Goal: Task Accomplishment & Management: Manage account settings

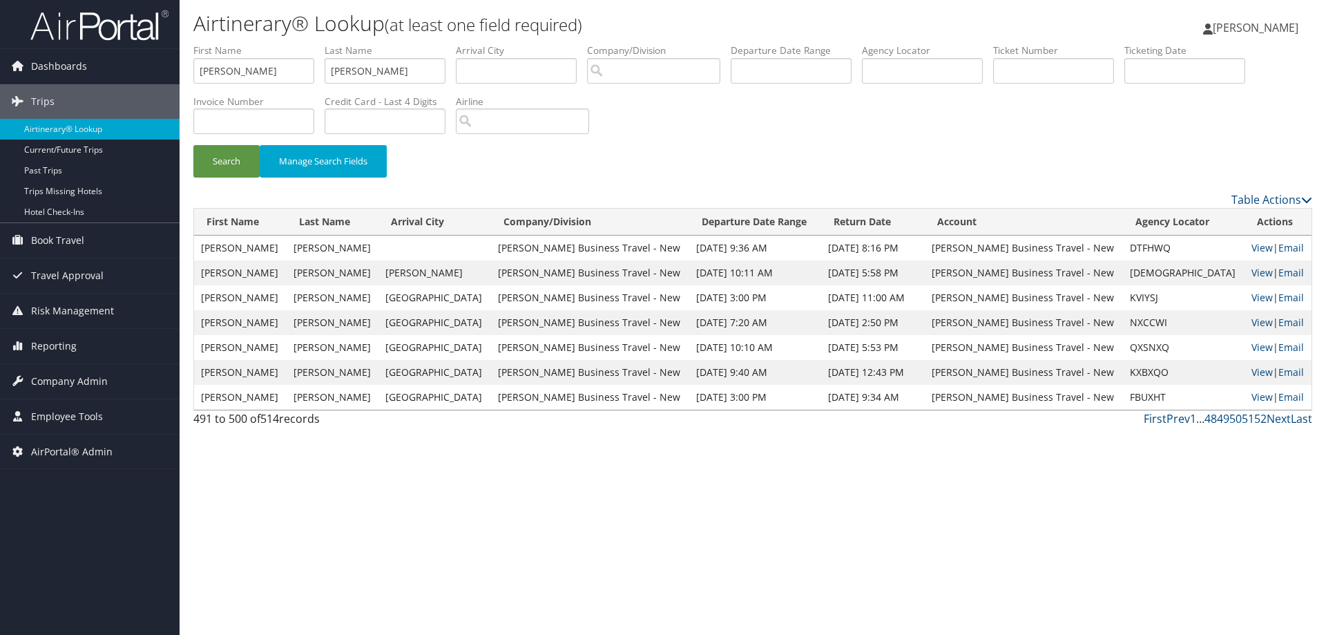
click at [1273, 31] on span "[PERSON_NAME]" at bounding box center [1256, 27] width 86 height 15
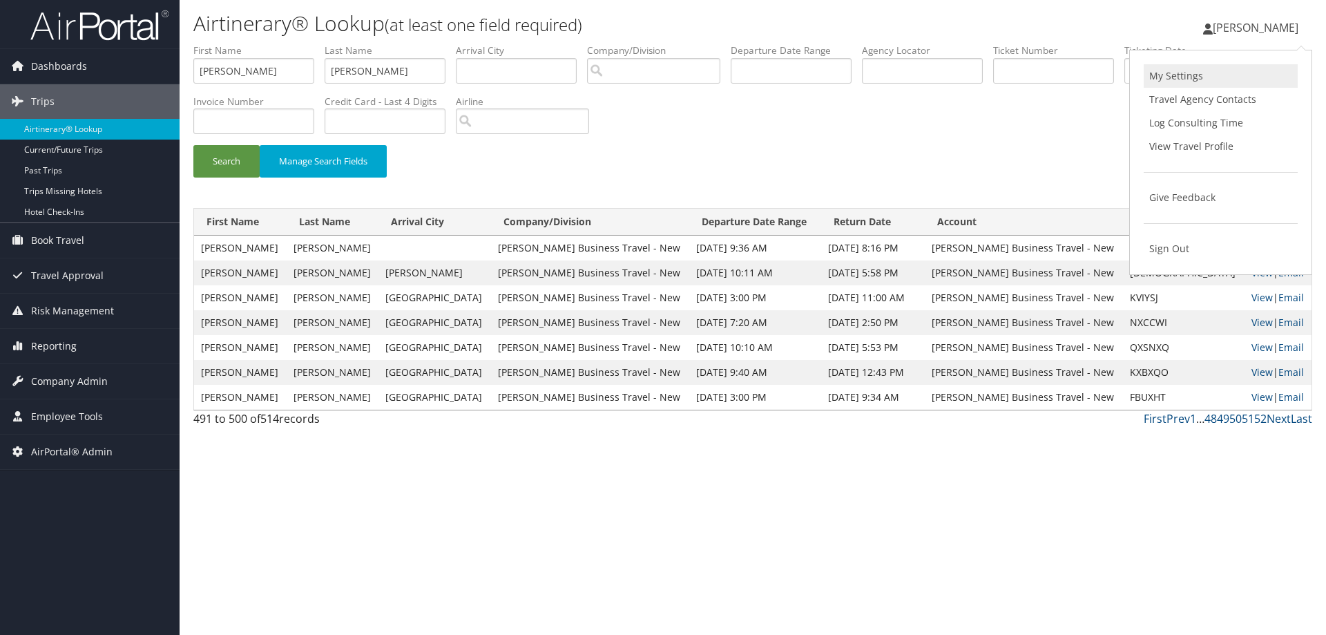
click at [1211, 76] on link "My Settings" at bounding box center [1221, 75] width 154 height 23
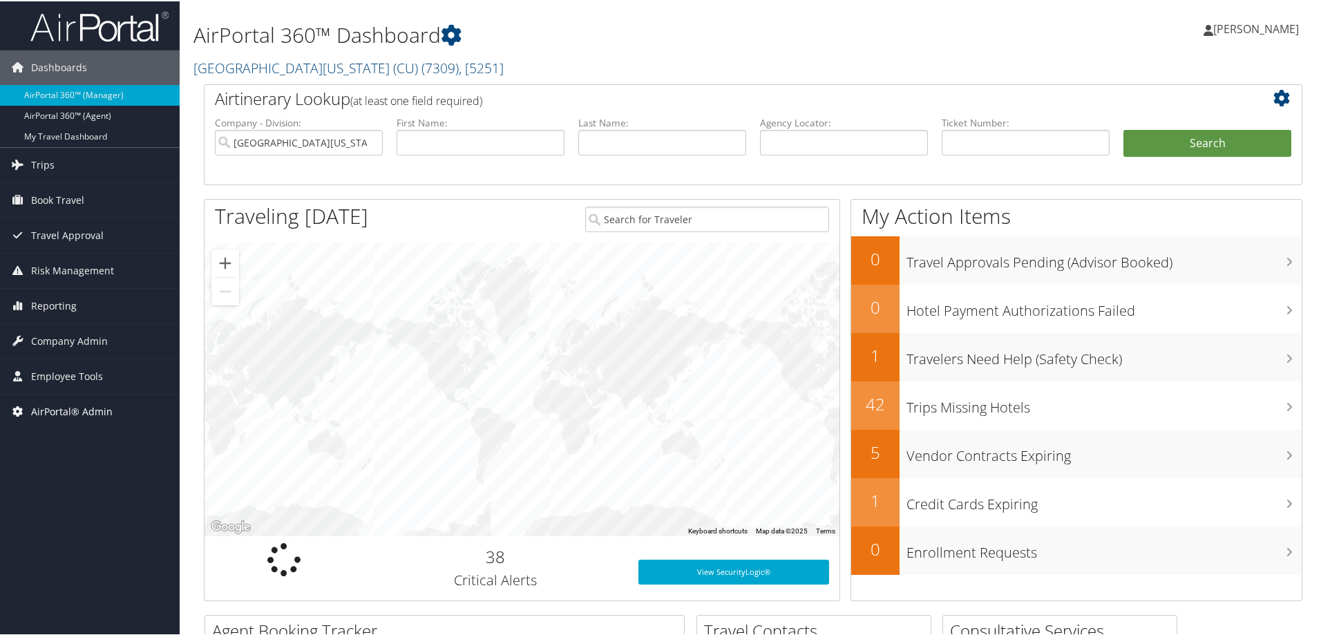
click at [31, 408] on span "AirPortal® Admin" at bounding box center [72, 410] width 82 height 35
click at [1255, 19] on link "[PERSON_NAME]" at bounding box center [1257, 27] width 109 height 41
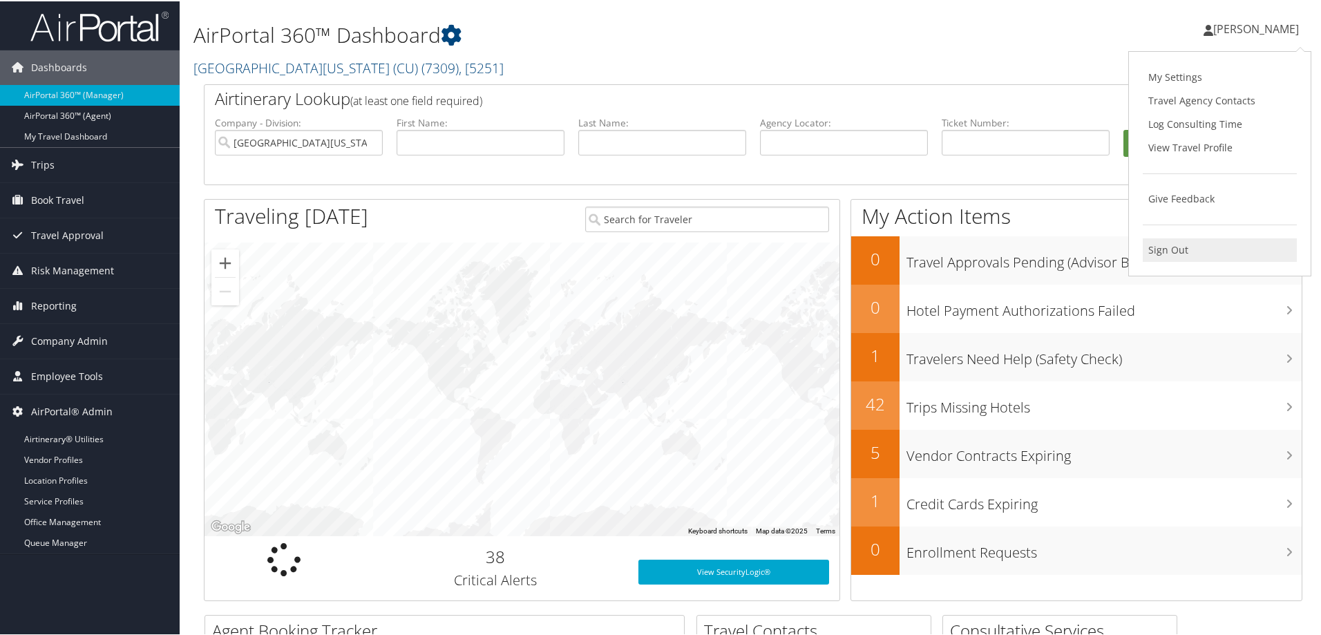
click at [1155, 245] on link "Sign Out" at bounding box center [1219, 248] width 154 height 23
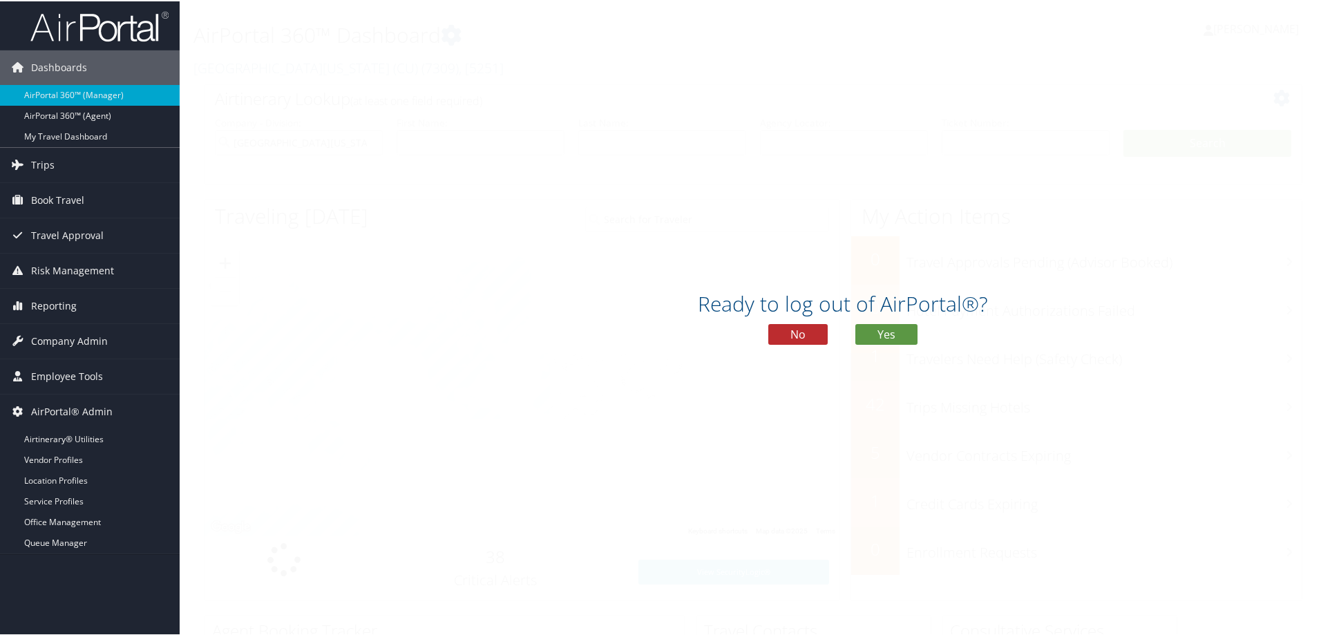
click at [901, 321] on div "Ready to log out of AirPortal®? No Yes" at bounding box center [843, 321] width 1326 height 71
click at [892, 327] on button "Yes" at bounding box center [886, 333] width 62 height 21
